Goal: Find specific page/section: Find specific page/section

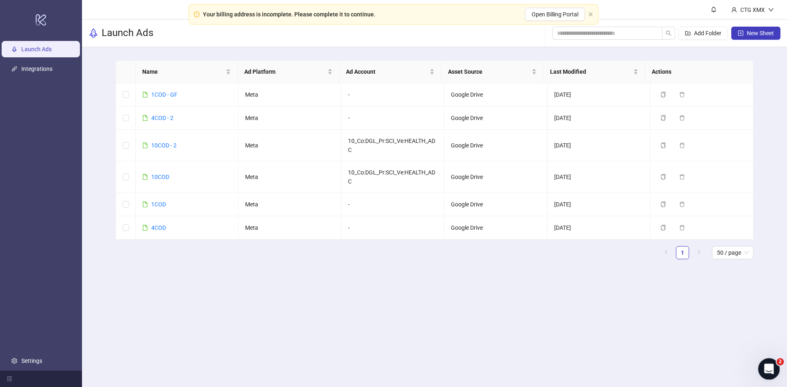
drag, startPoint x: 1516, startPoint y: 725, endPoint x: 759, endPoint y: 367, distance: 838.0
click at [758, 366] on div "Open Intercom Messenger" at bounding box center [767, 368] width 27 height 27
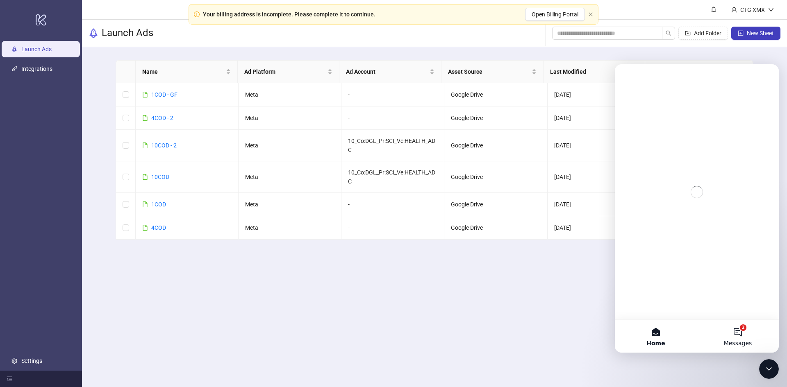
click at [741, 332] on button "2 Messages" at bounding box center [738, 336] width 82 height 33
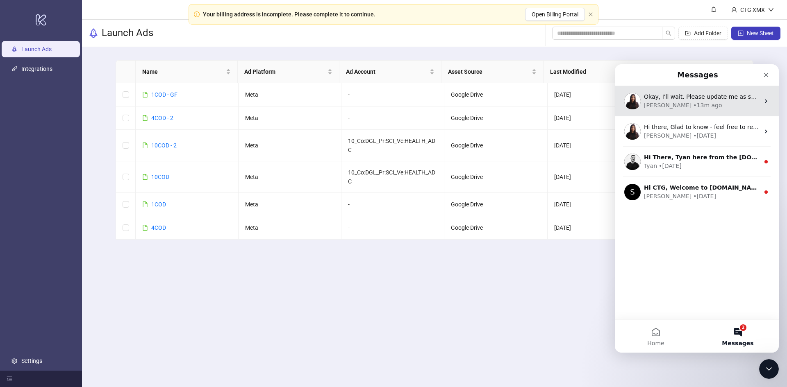
click at [693, 102] on div "• 13m ago" at bounding box center [707, 105] width 29 height 9
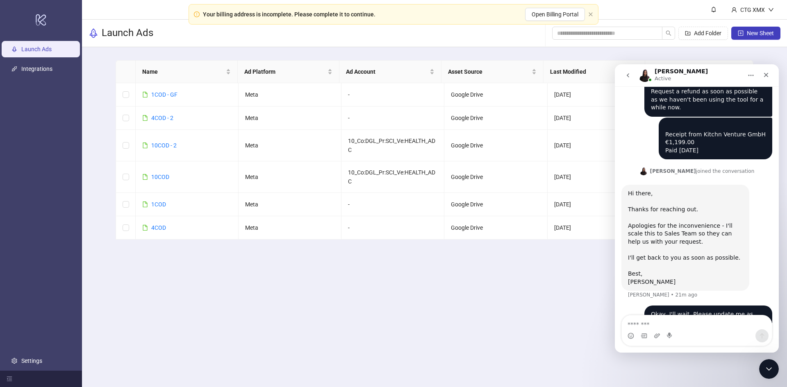
scroll to position [182, 0]
